Goal: Check status: Check status

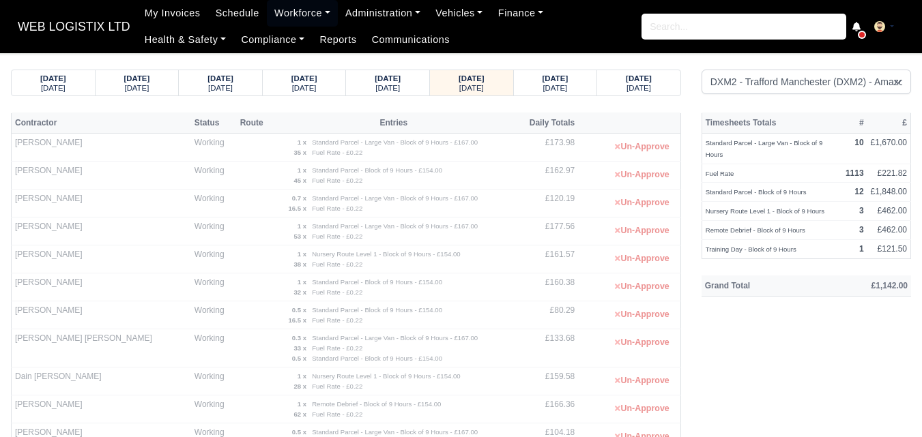
select select "1"
click at [542, 76] on strong "[DATE]" at bounding box center [555, 78] width 26 height 8
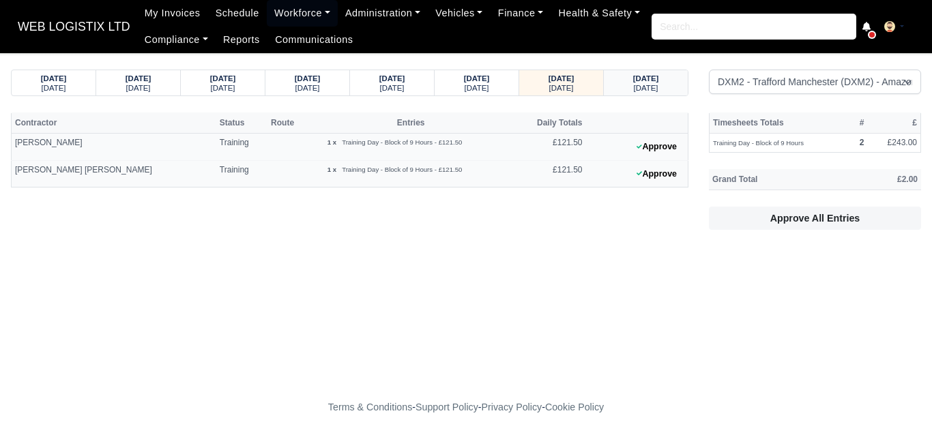
click at [626, 84] on div "[DATE]" at bounding box center [646, 88] width 58 height 10
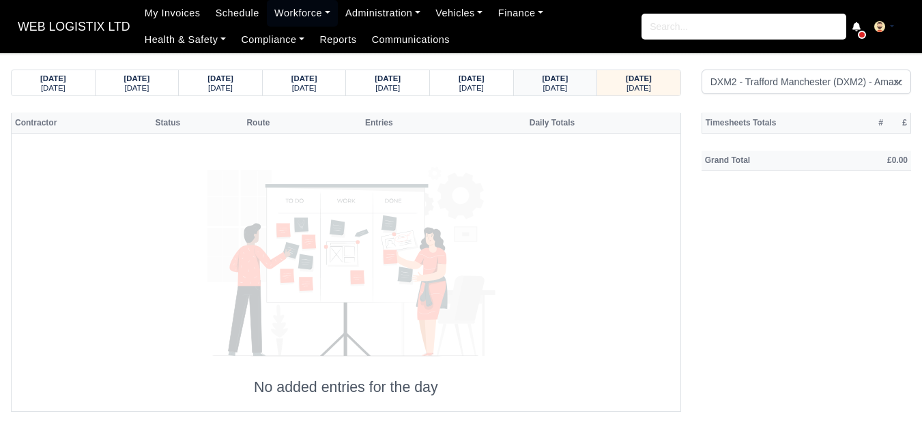
click at [542, 79] on strong "[DATE]" at bounding box center [555, 78] width 26 height 8
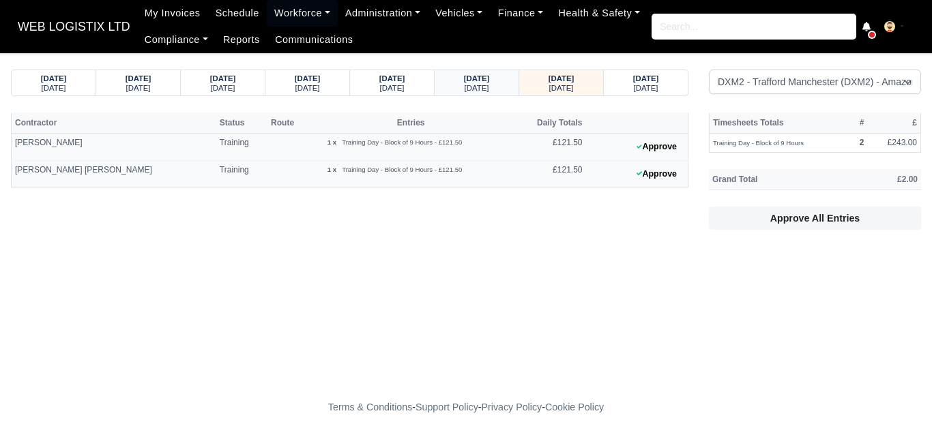
click at [489, 84] on small "[DATE]" at bounding box center [477, 88] width 25 height 8
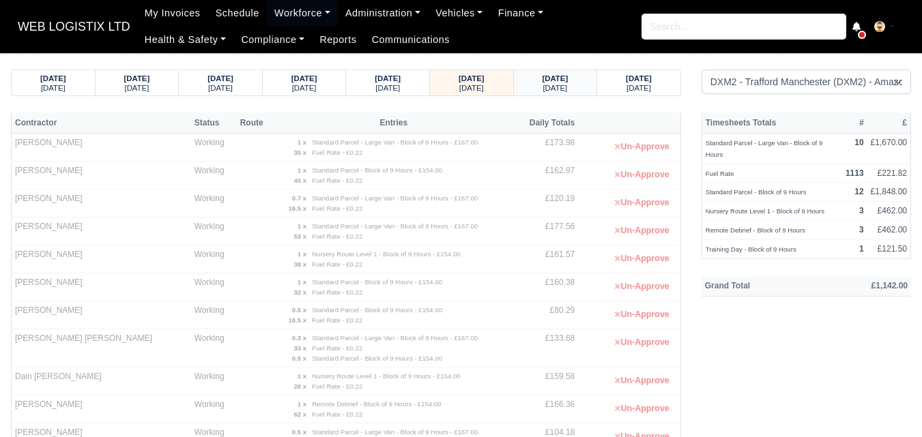
click at [553, 84] on small "[DATE]" at bounding box center [554, 88] width 25 height 8
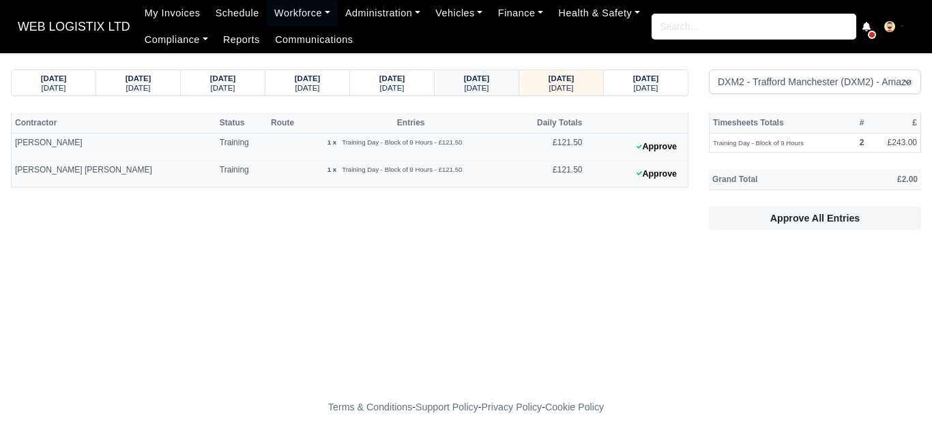
click at [500, 83] on div "[DATE]" at bounding box center [477, 88] width 58 height 10
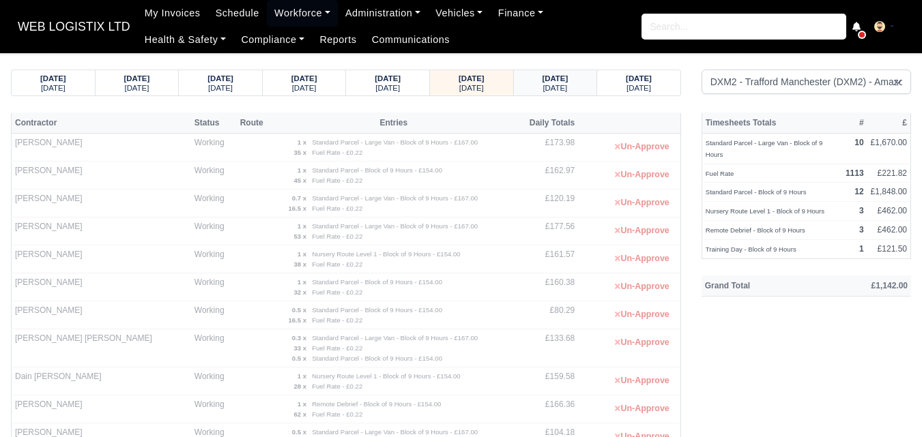
click at [560, 78] on strong "[DATE]" at bounding box center [555, 78] width 26 height 8
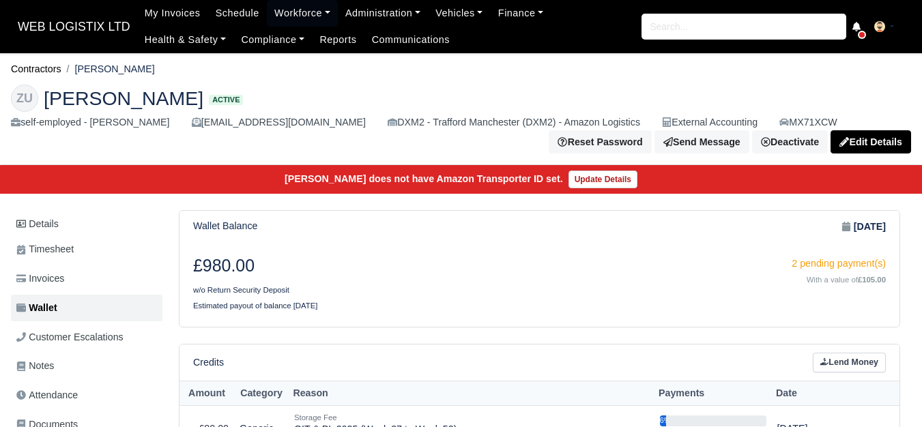
scroll to position [227, 0]
